Goal: Task Accomplishment & Management: Use online tool/utility

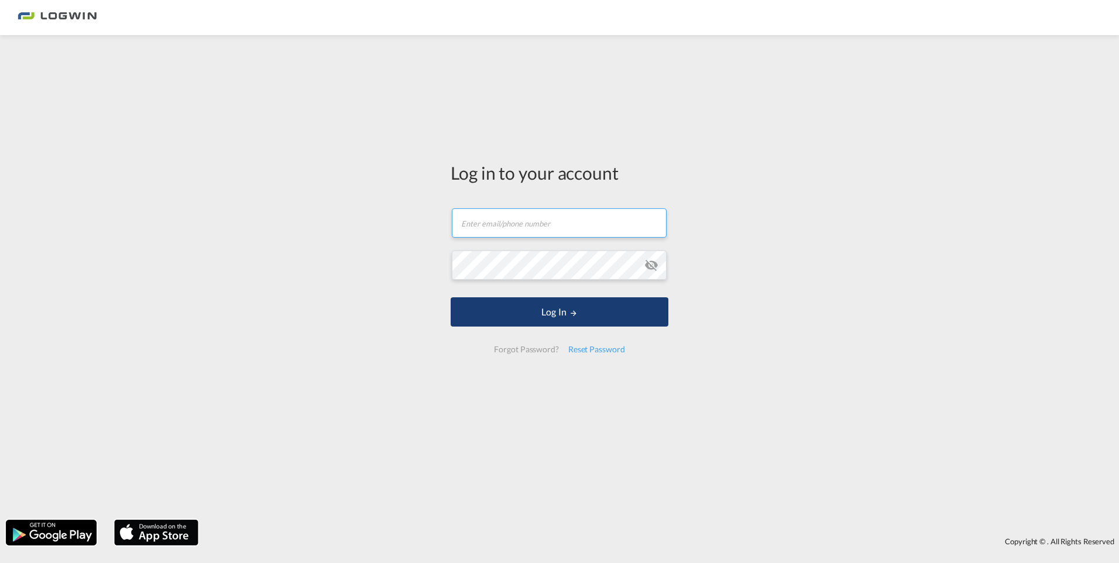
type input "[PERSON_NAME][EMAIL_ADDRESS][PERSON_NAME][DOMAIN_NAME]"
click at [561, 317] on button "Log In" at bounding box center [560, 311] width 218 height 29
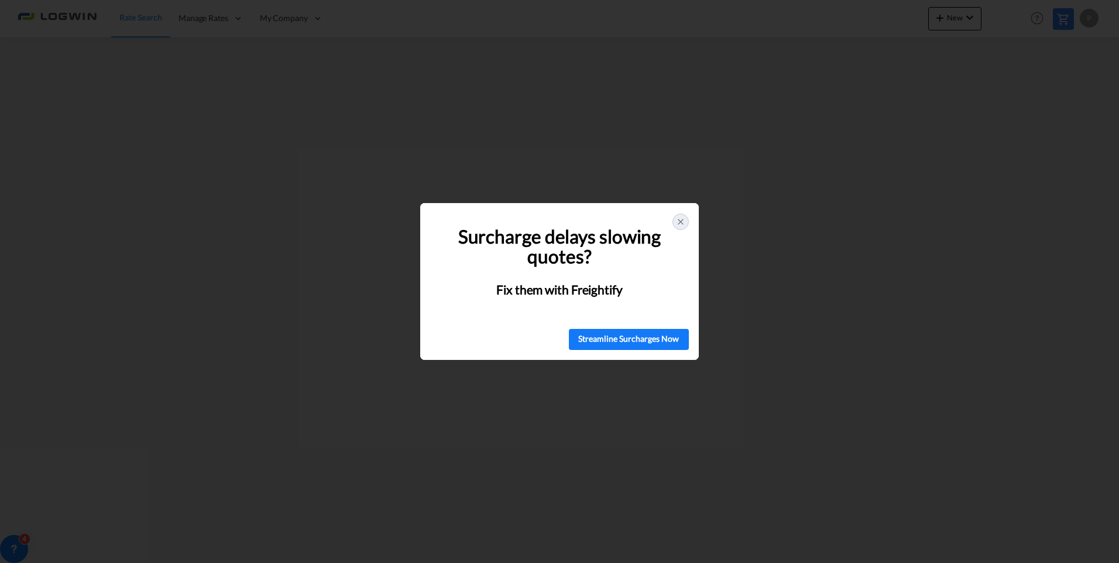
click at [677, 221] on icon at bounding box center [680, 221] width 9 height 9
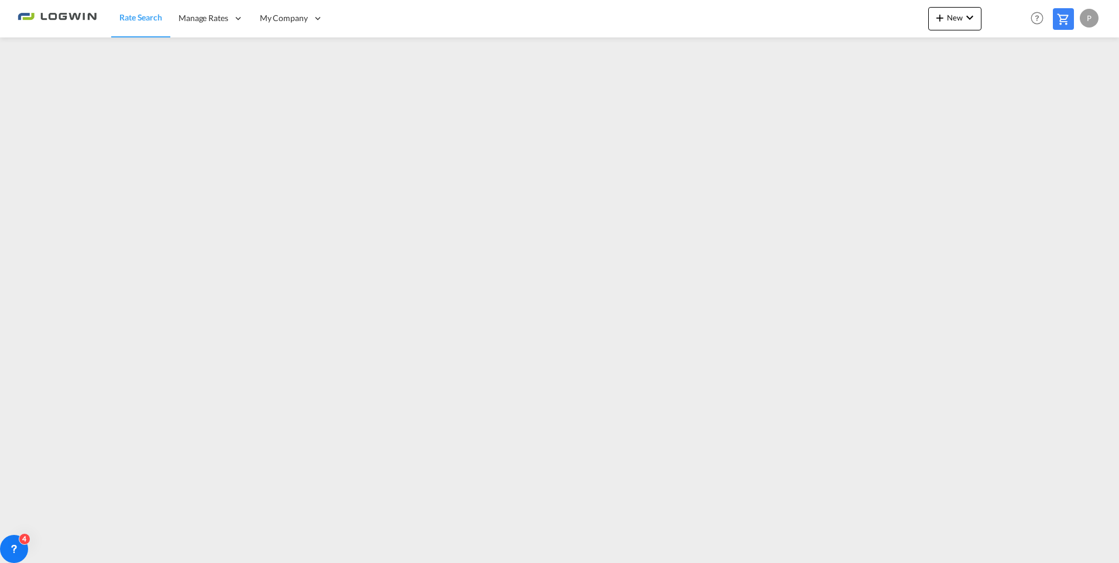
click at [831, 11] on div "Rate Search Manage Rates My Rate Files Sell Rates Shared Rates My Company" at bounding box center [560, 18] width 1084 height 36
